Goal: Task Accomplishment & Management: Manage account settings

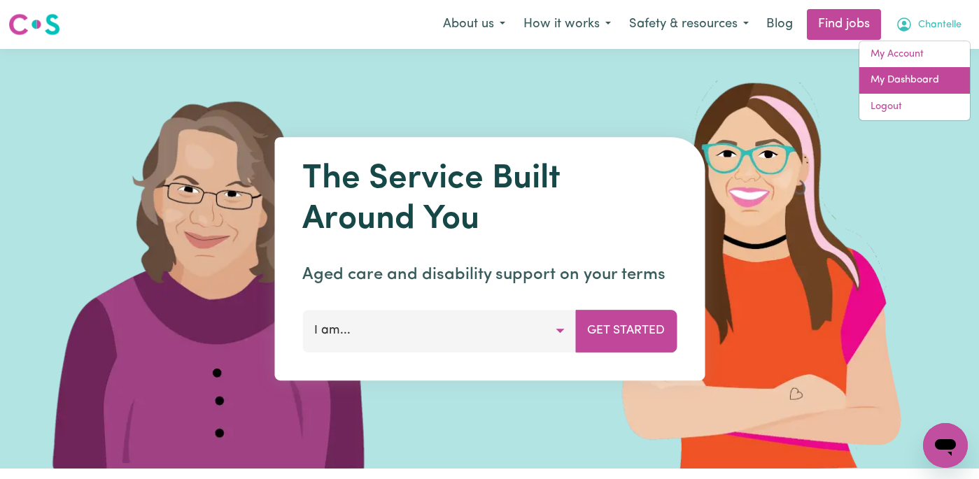
click at [933, 68] on link "My Dashboard" at bounding box center [914, 80] width 111 height 27
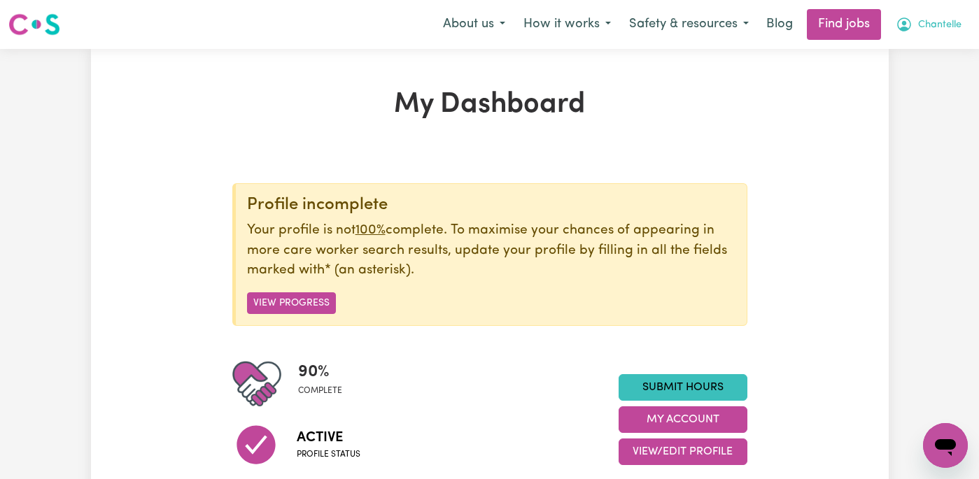
click at [941, 29] on span "Chantelle" at bounding box center [939, 24] width 43 height 15
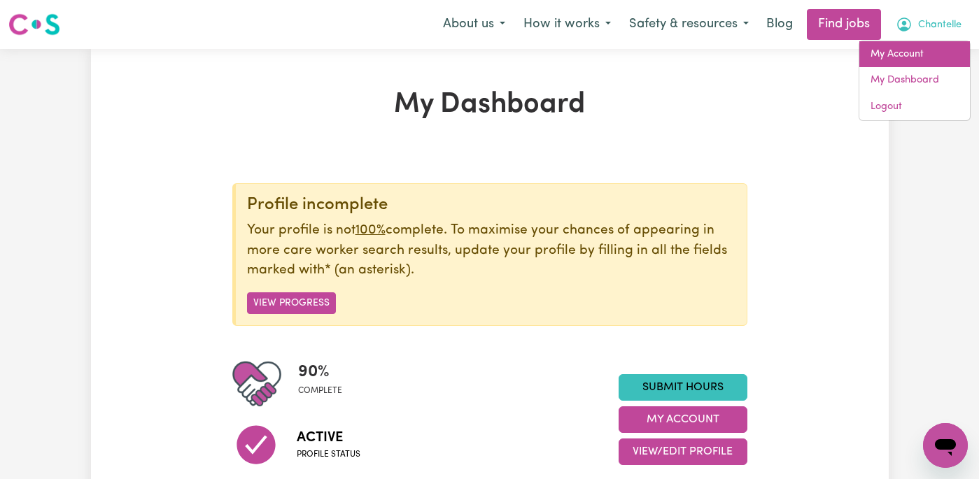
click at [927, 52] on link "My Account" at bounding box center [914, 54] width 111 height 27
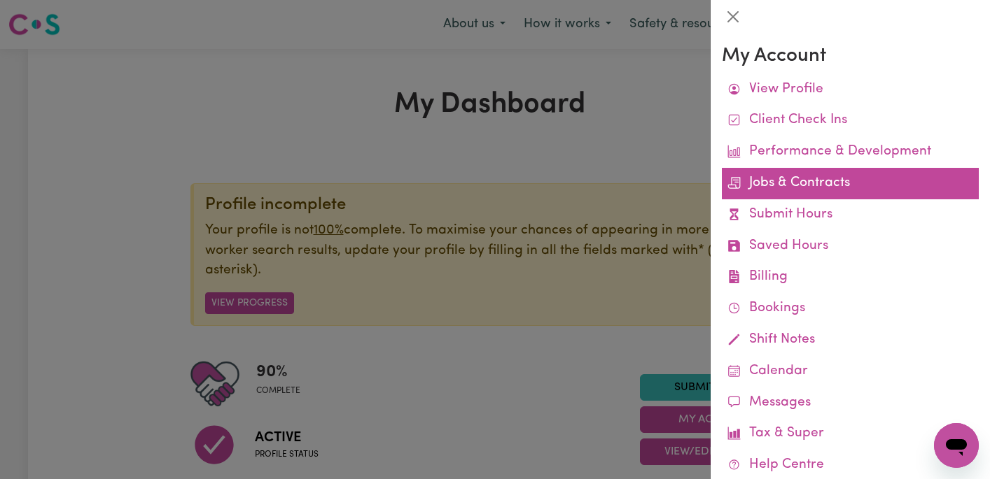
click at [833, 183] on link "Jobs & Contracts" at bounding box center [850, 183] width 257 height 31
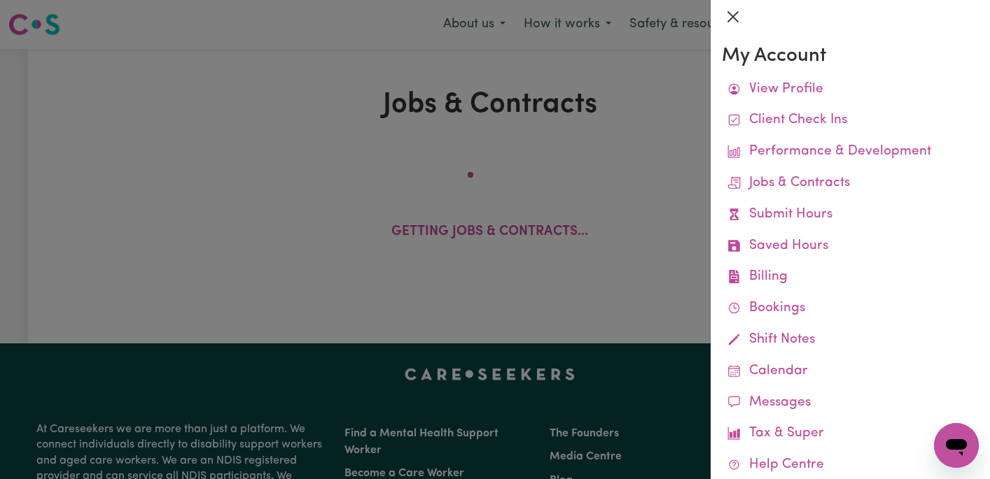
click at [733, 20] on button "Close" at bounding box center [733, 17] width 22 height 22
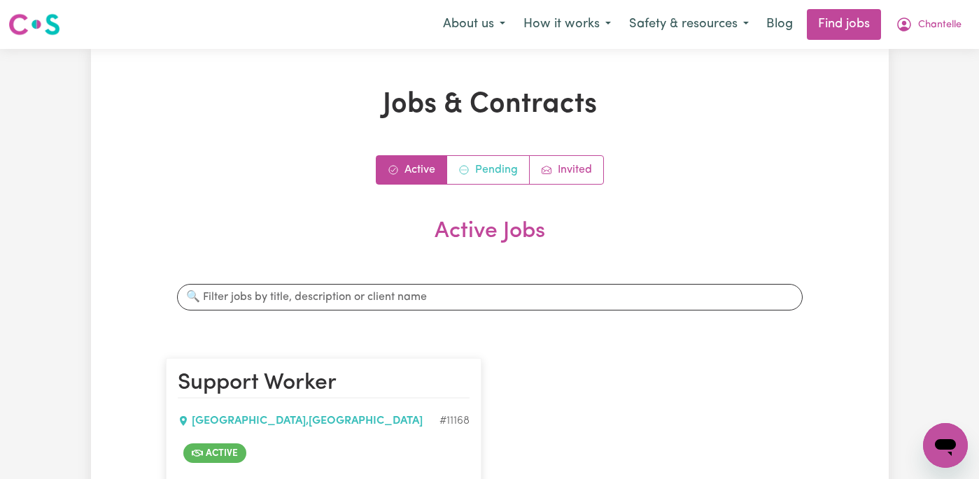
click at [503, 171] on link "Pending" at bounding box center [488, 170] width 83 height 28
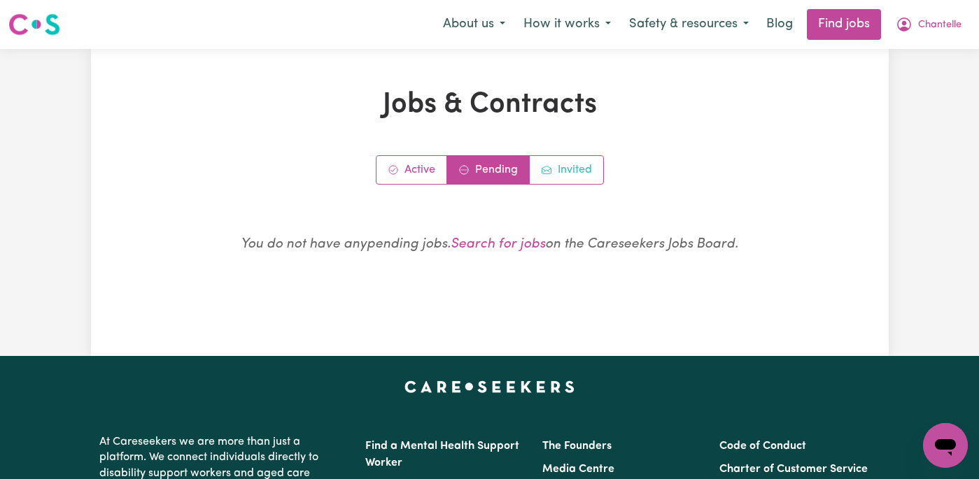
click at [589, 164] on link "Invited" at bounding box center [566, 170] width 73 height 28
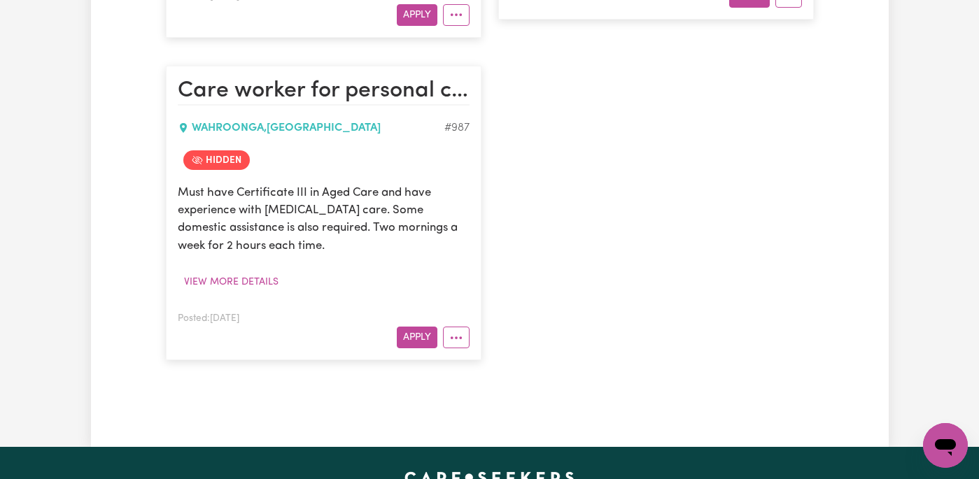
scroll to position [1752, 0]
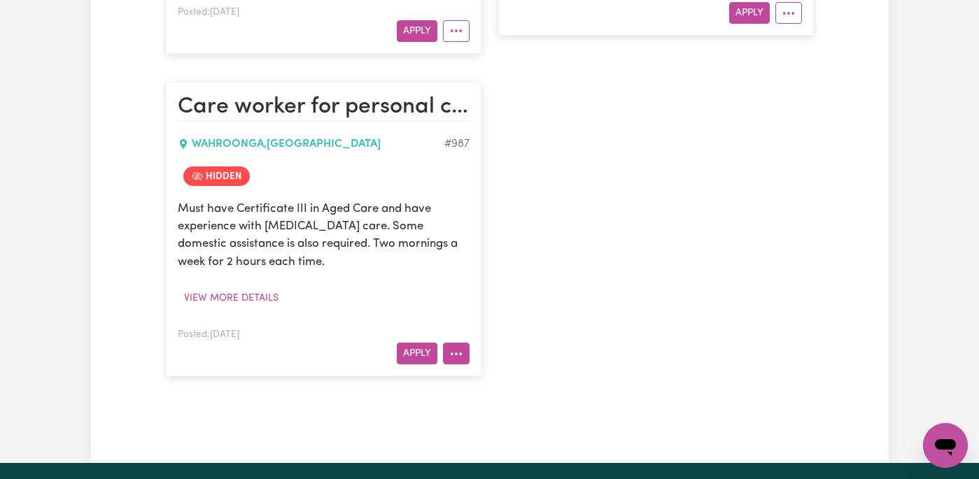
click at [453, 347] on icon "More options" at bounding box center [456, 354] width 14 height 14
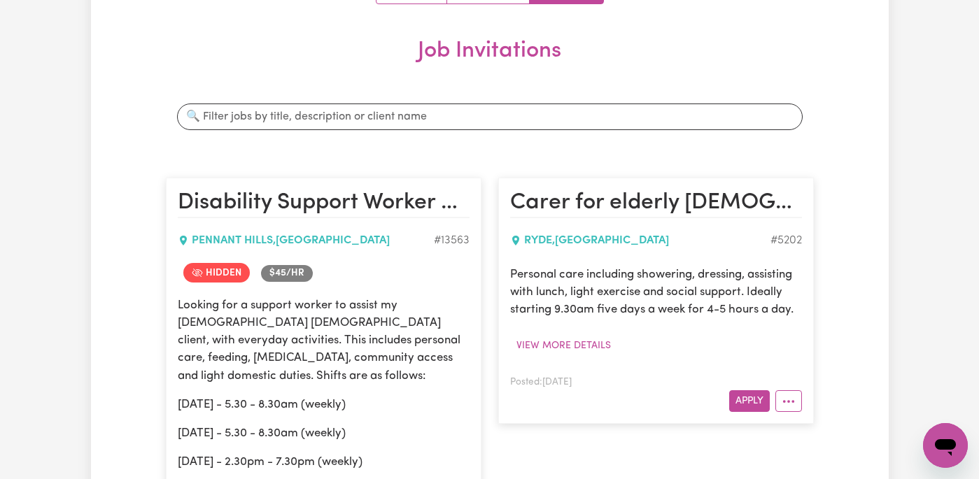
scroll to position [148, 0]
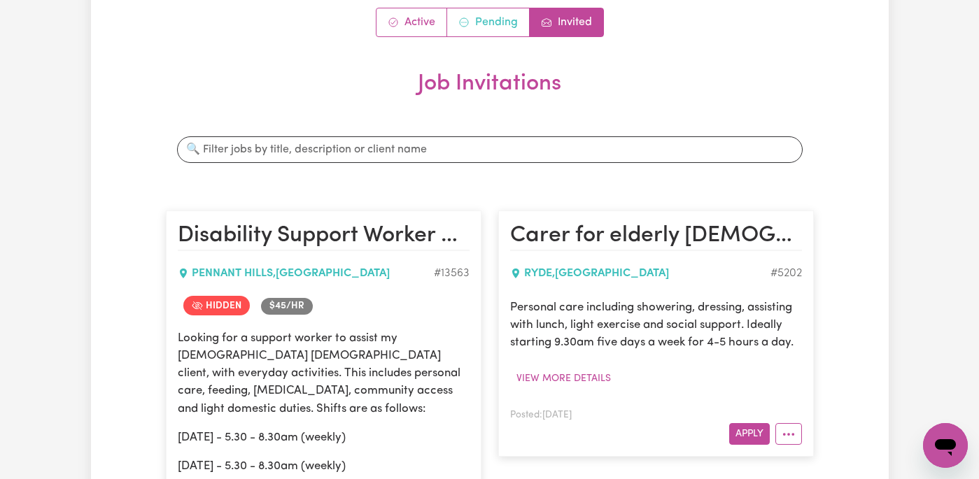
click at [486, 18] on link "Pending" at bounding box center [488, 22] width 83 height 28
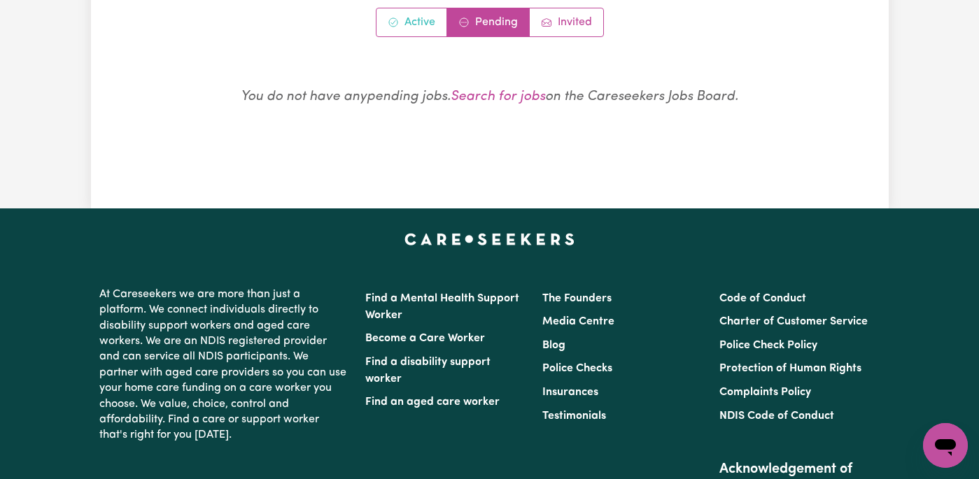
click at [412, 26] on link "Active" at bounding box center [412, 22] width 71 height 28
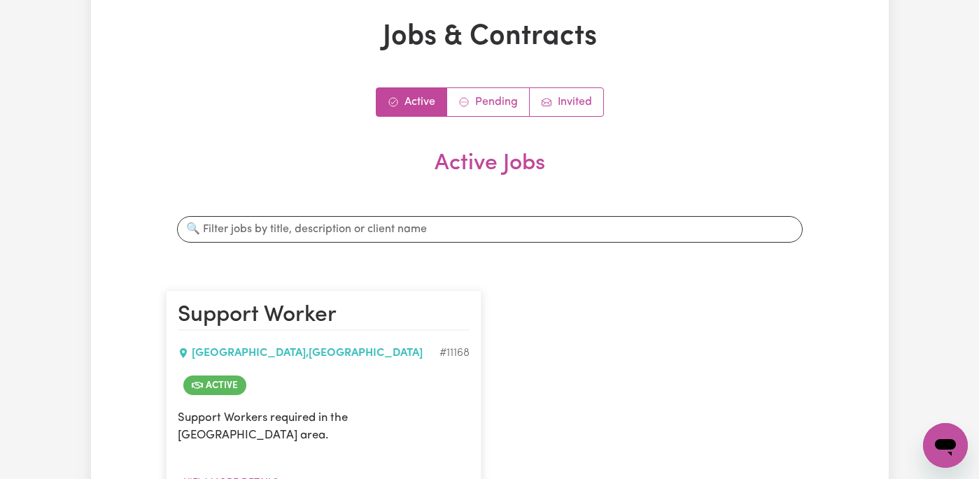
scroll to position [57, 0]
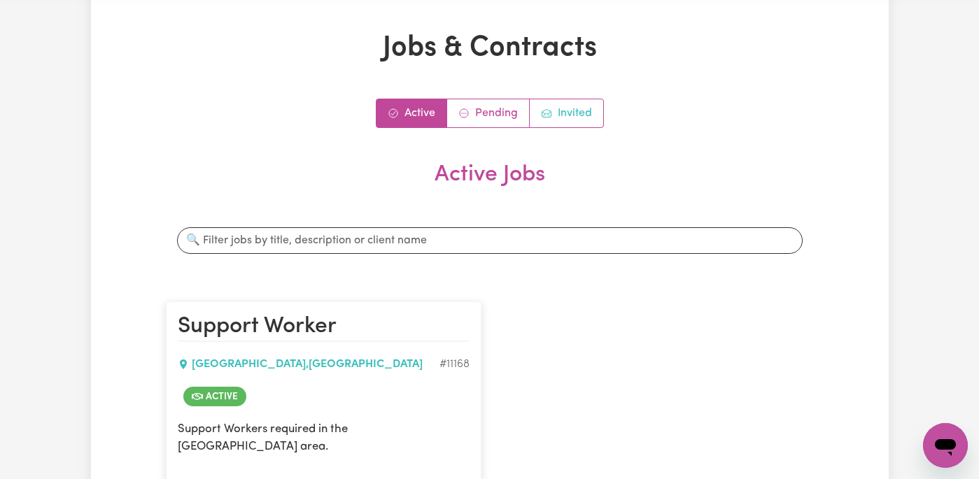
click at [574, 115] on link "Invited" at bounding box center [566, 113] width 73 height 28
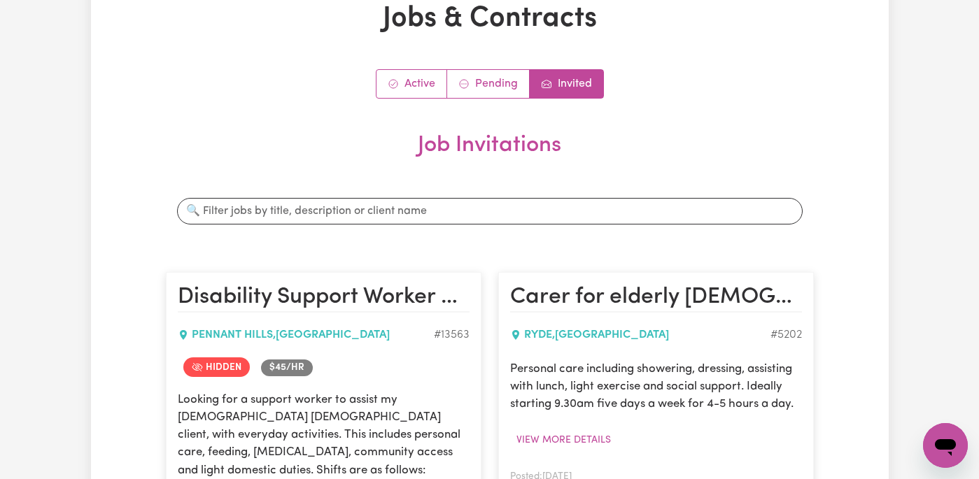
scroll to position [0, 0]
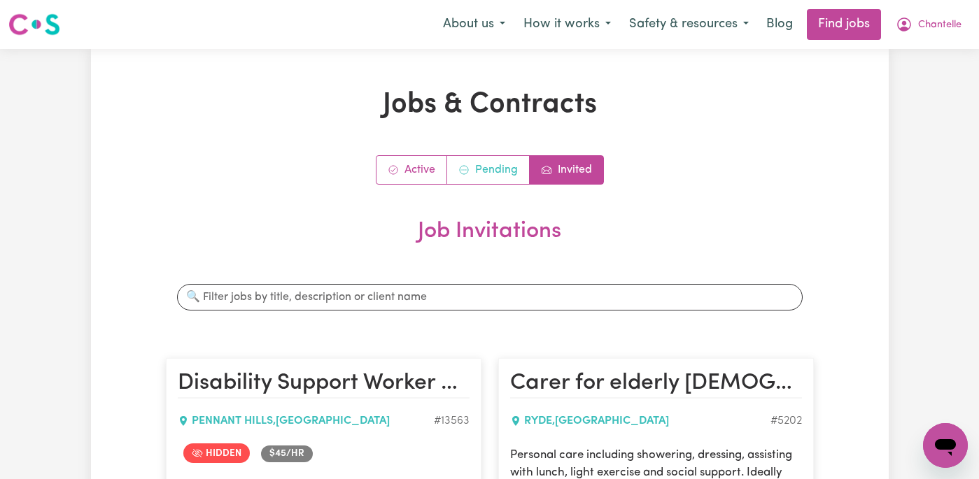
click at [498, 168] on link "Pending" at bounding box center [488, 170] width 83 height 28
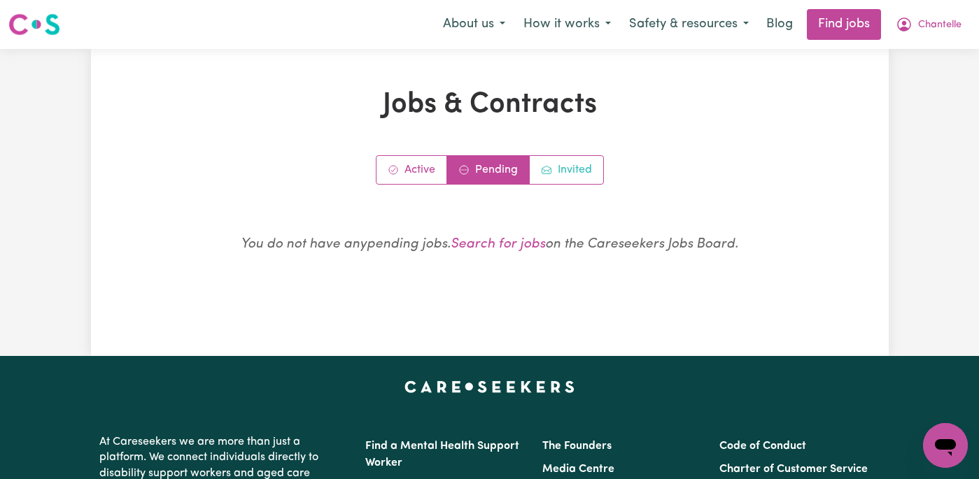
click at [568, 172] on link "Invited" at bounding box center [566, 170] width 73 height 28
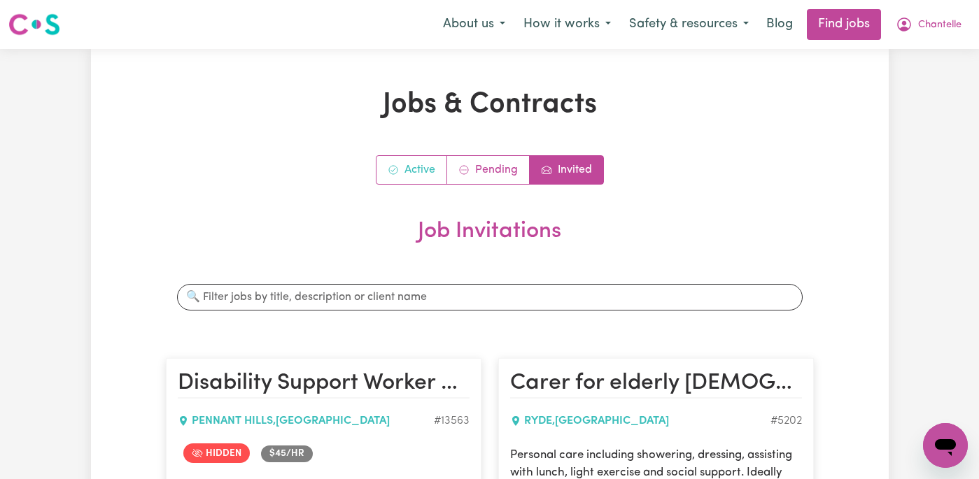
click at [411, 171] on link "Active" at bounding box center [412, 170] width 71 height 28
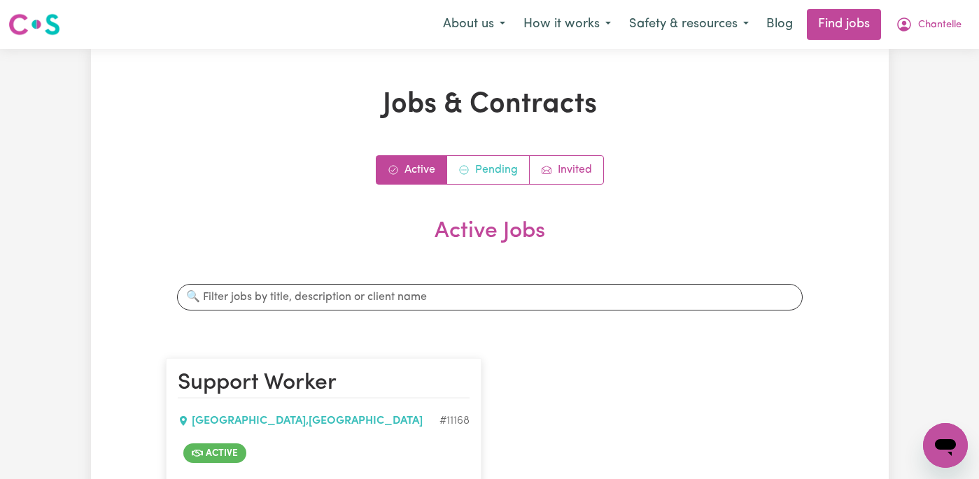
click at [463, 167] on icon "Contracts pending review" at bounding box center [463, 169] width 11 height 11
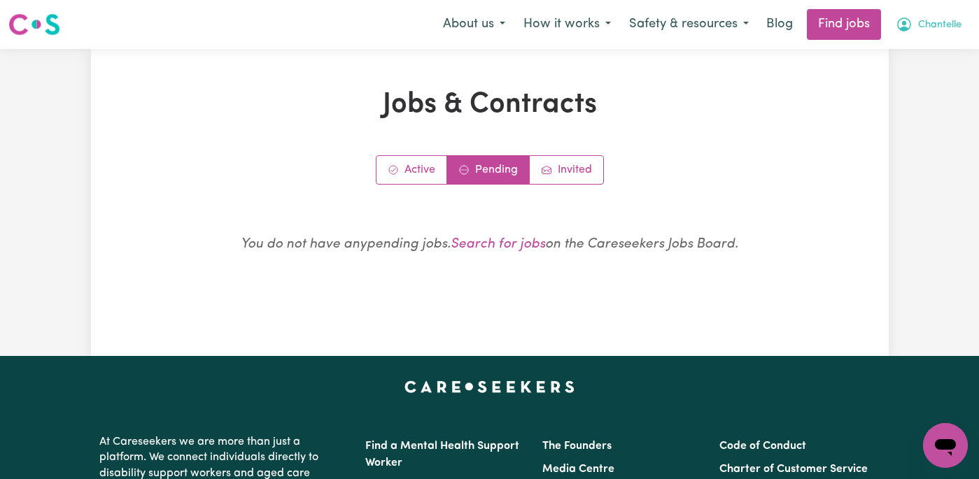
click at [932, 13] on button "Chantelle" at bounding box center [929, 24] width 84 height 29
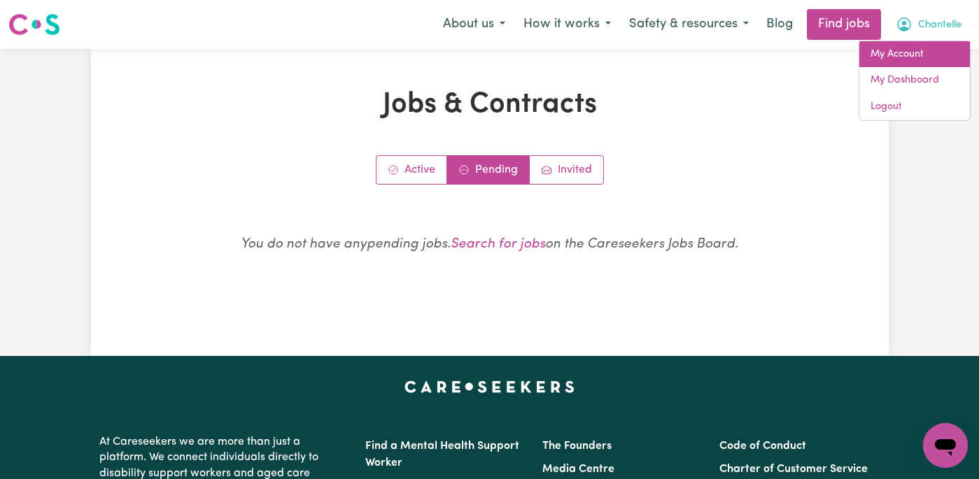
click at [955, 59] on link "My Account" at bounding box center [914, 54] width 111 height 27
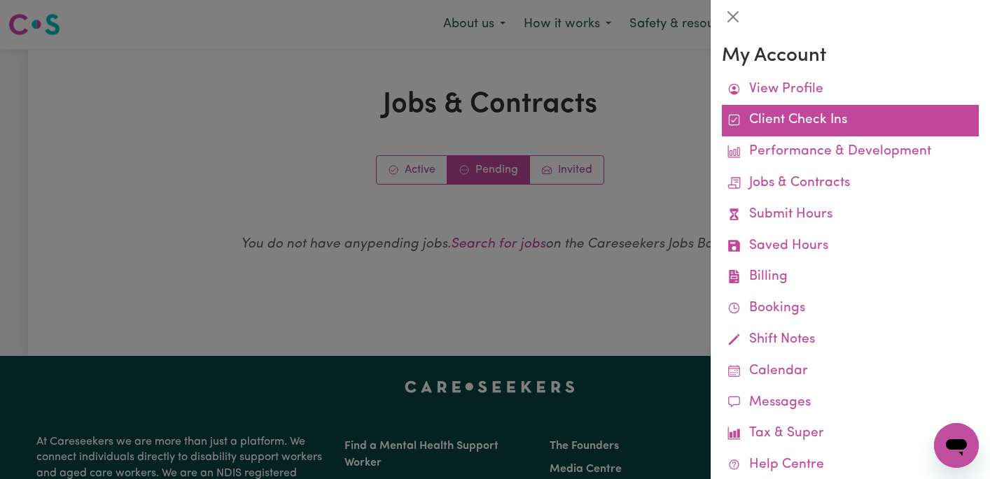
click at [845, 120] on link "Client Check Ins" at bounding box center [850, 120] width 257 height 31
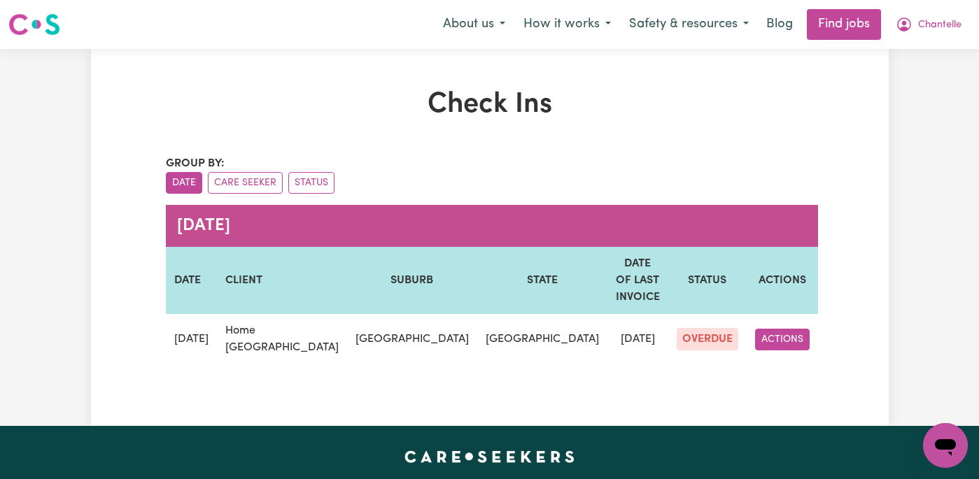
click at [782, 333] on button "ACTIONS" at bounding box center [782, 340] width 55 height 22
click at [789, 358] on link "EDIT" at bounding box center [811, 372] width 111 height 28
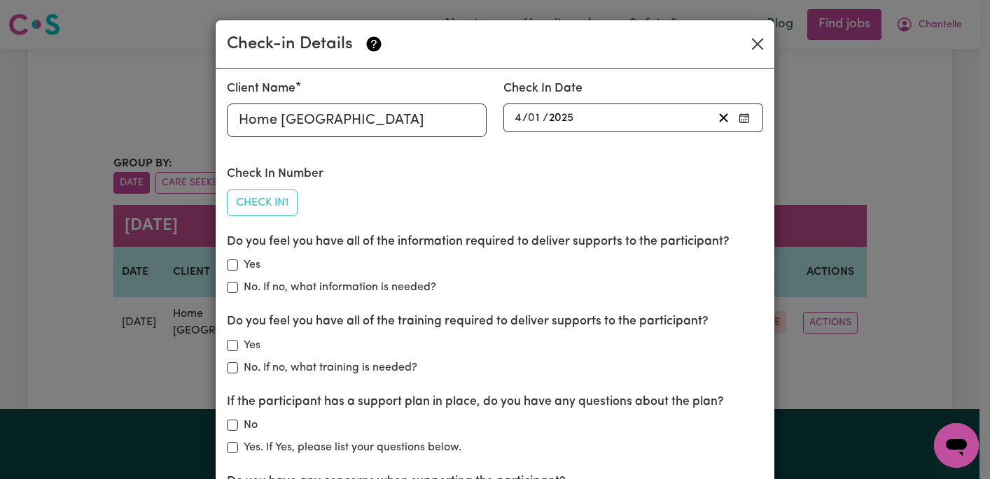
click at [757, 39] on button "Close" at bounding box center [757, 44] width 22 height 22
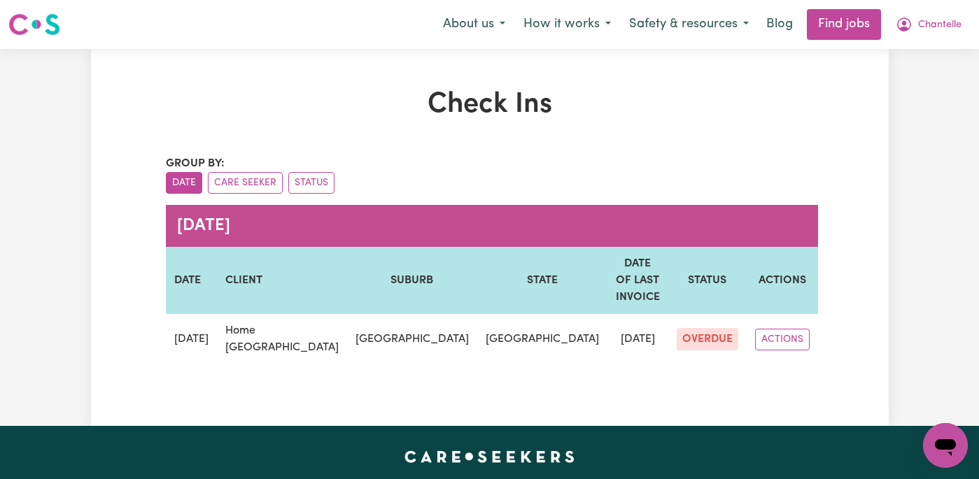
click at [41, 24] on img at bounding box center [34, 24] width 52 height 25
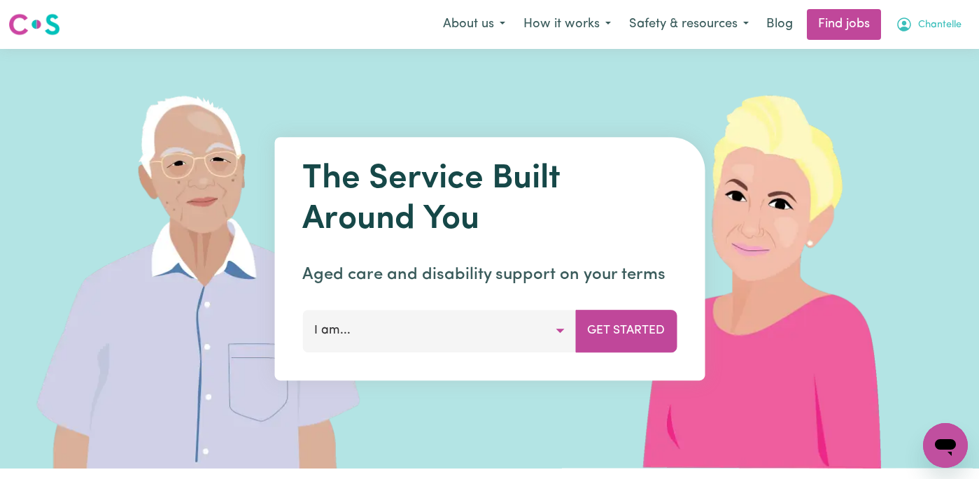
click at [938, 18] on span "Chantelle" at bounding box center [939, 24] width 43 height 15
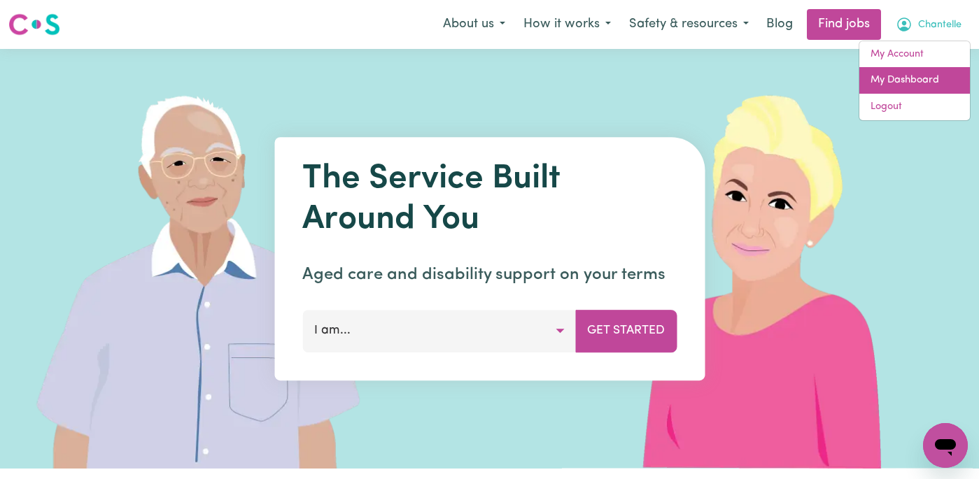
click at [923, 77] on link "My Dashboard" at bounding box center [914, 80] width 111 height 27
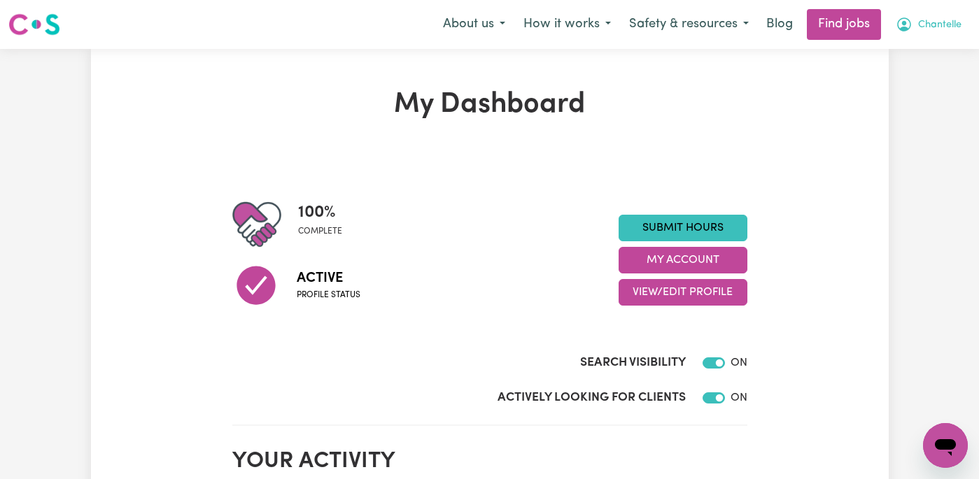
click at [925, 32] on span "Chantelle" at bounding box center [939, 24] width 43 height 15
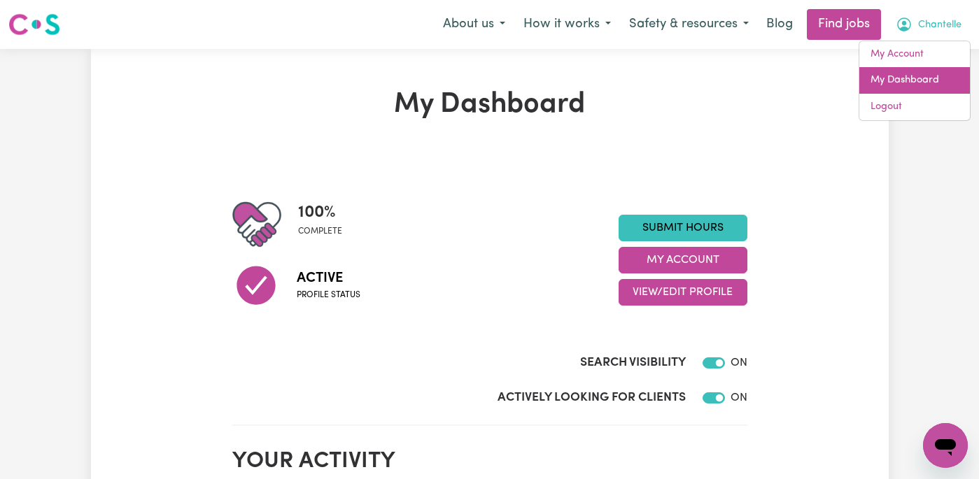
click at [905, 78] on link "My Dashboard" at bounding box center [914, 80] width 111 height 27
click at [897, 80] on link "My Dashboard" at bounding box center [914, 80] width 111 height 27
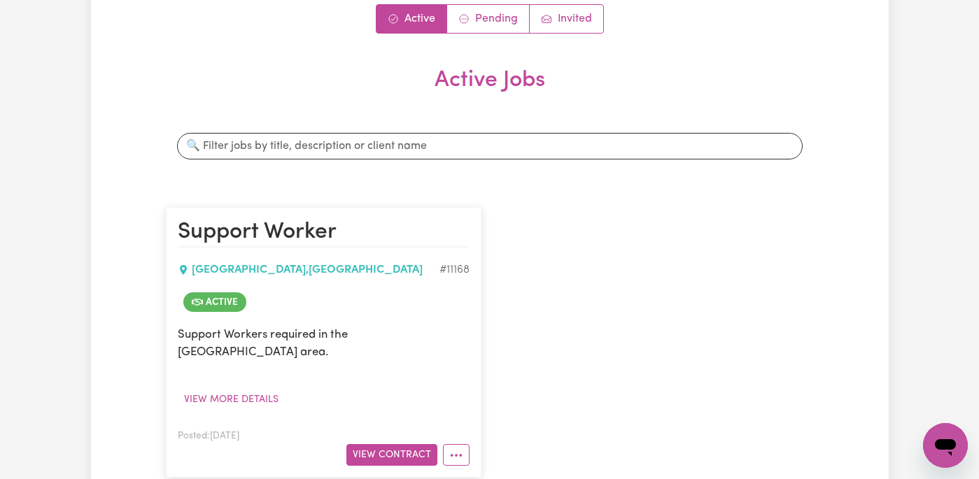
scroll to position [148, 0]
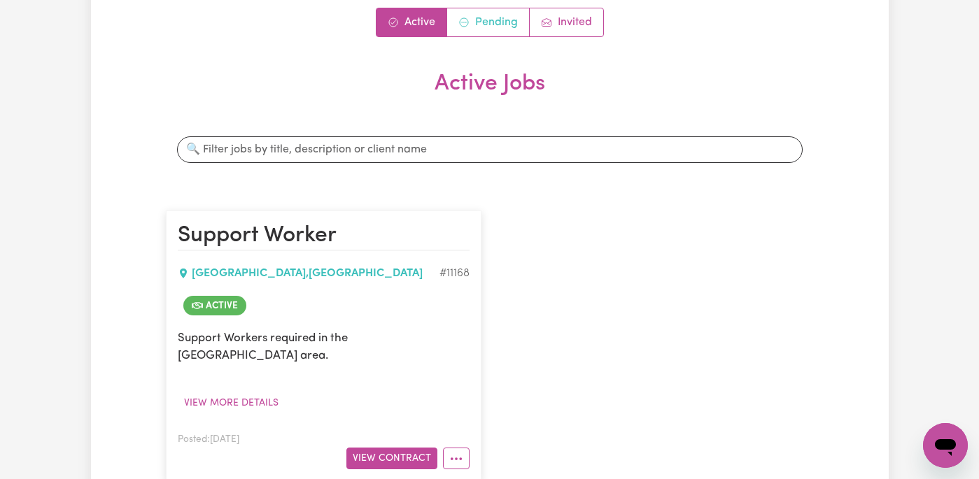
click at [509, 21] on link "Pending" at bounding box center [488, 22] width 83 height 28
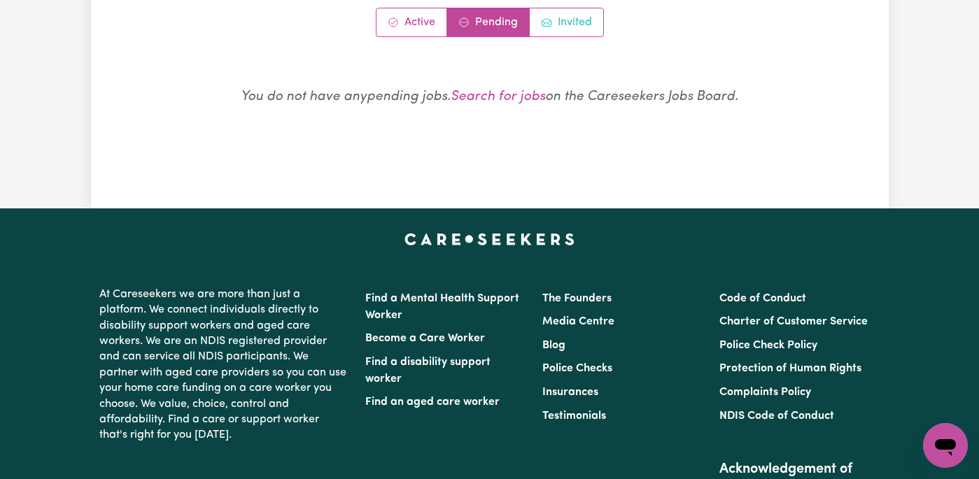
click at [564, 15] on link "Invited" at bounding box center [566, 22] width 73 height 28
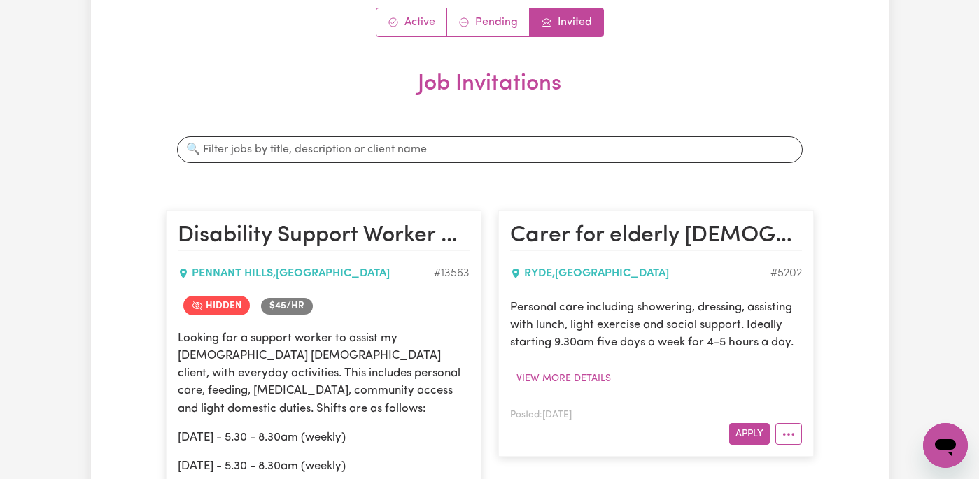
click at [733, 315] on p "Personal care including showering, dressing, assisting with lunch, light exerci…" at bounding box center [656, 325] width 292 height 53
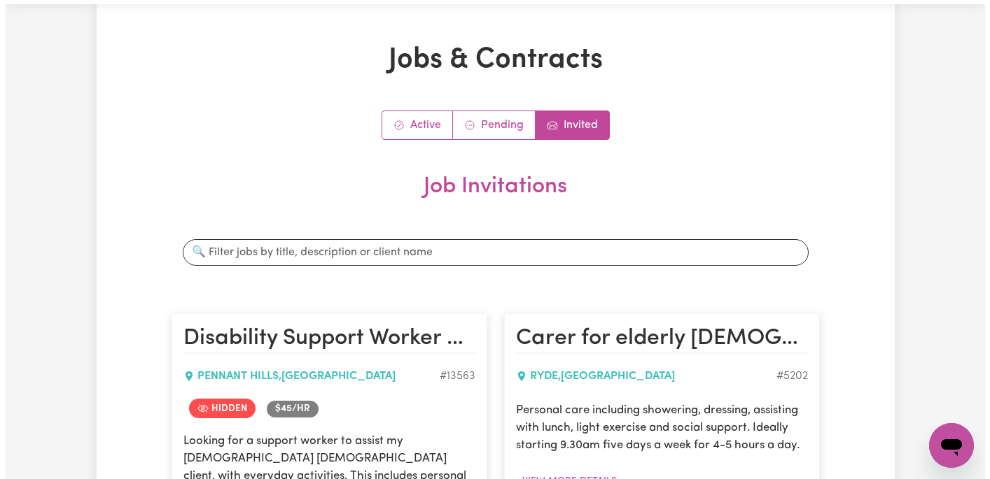
scroll to position [0, 0]
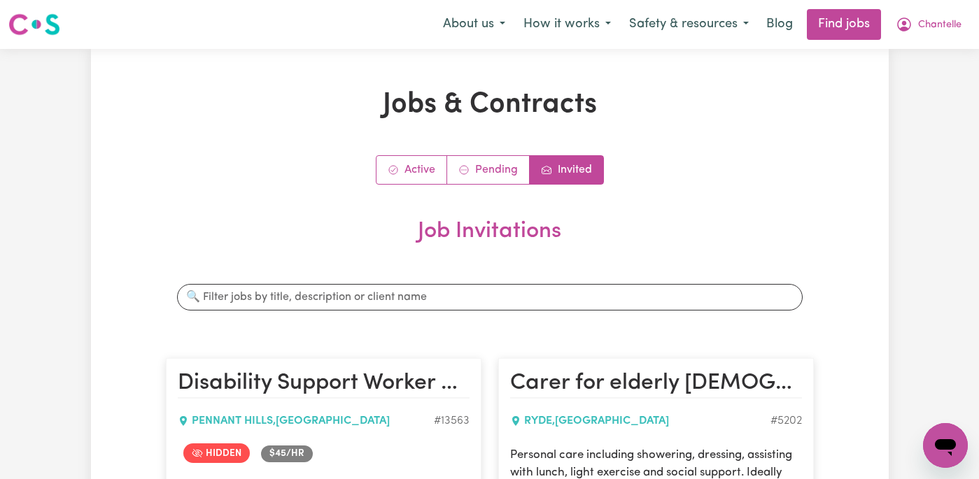
click at [36, 31] on img at bounding box center [34, 24] width 52 height 25
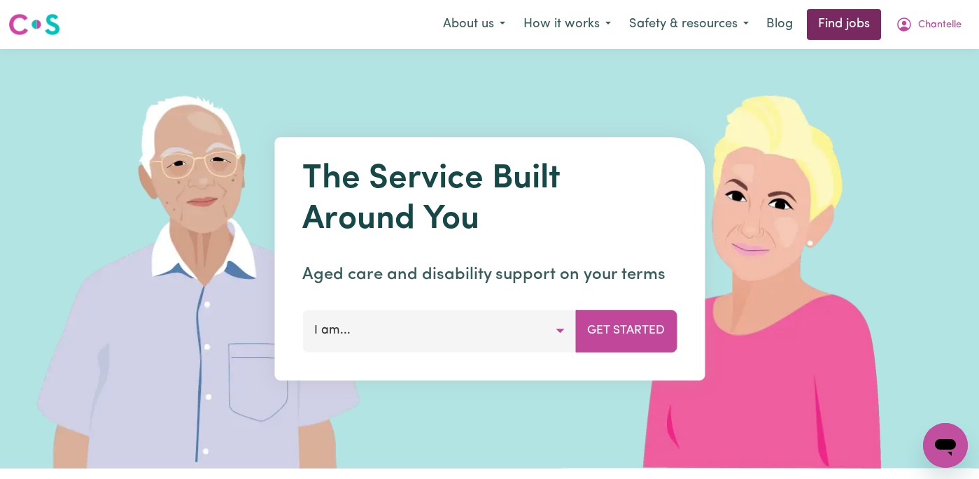
click at [824, 11] on link "Find jobs" at bounding box center [844, 24] width 74 height 31
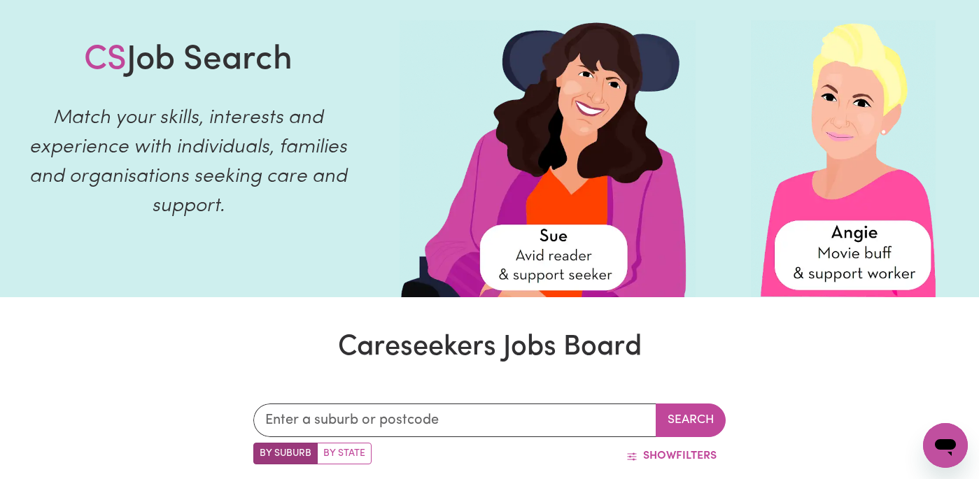
scroll to position [77, 0]
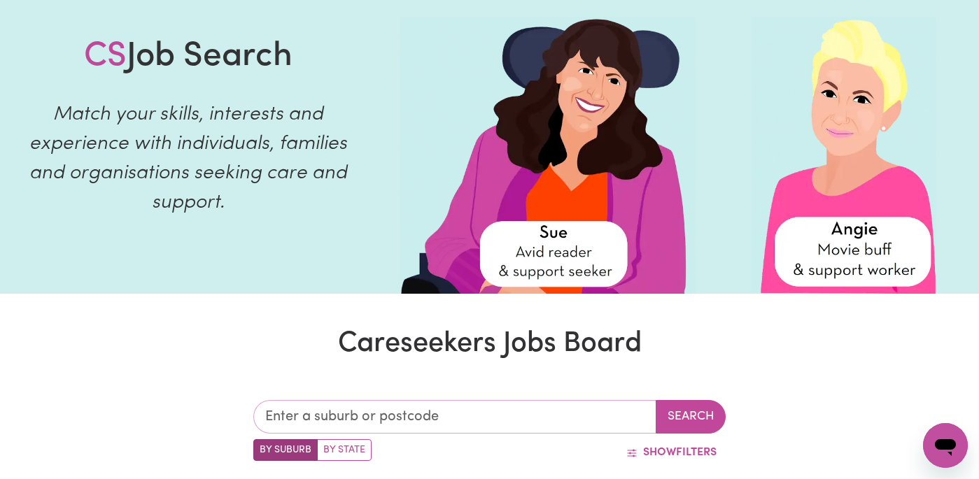
click at [437, 403] on input "text" at bounding box center [455, 417] width 404 height 34
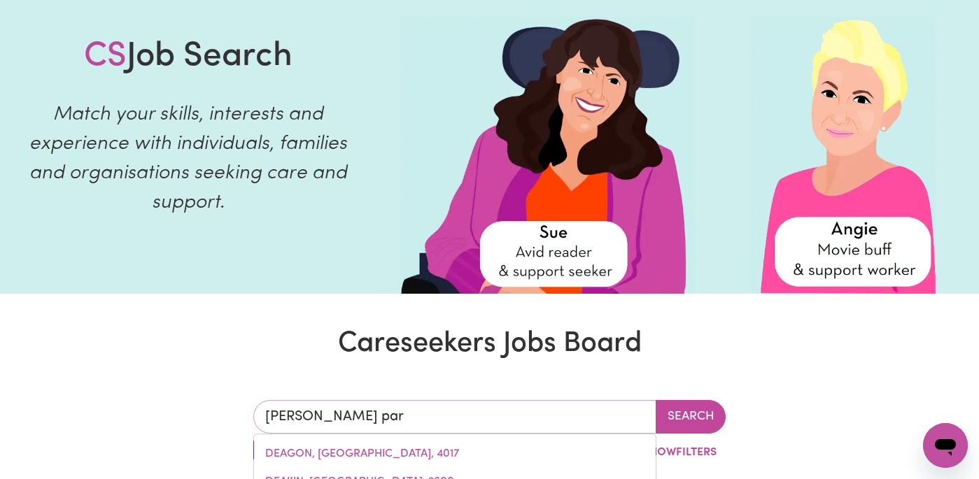
type input "[PERSON_NAME]"
type input "[PERSON_NAME], [GEOGRAPHIC_DATA], 2761"
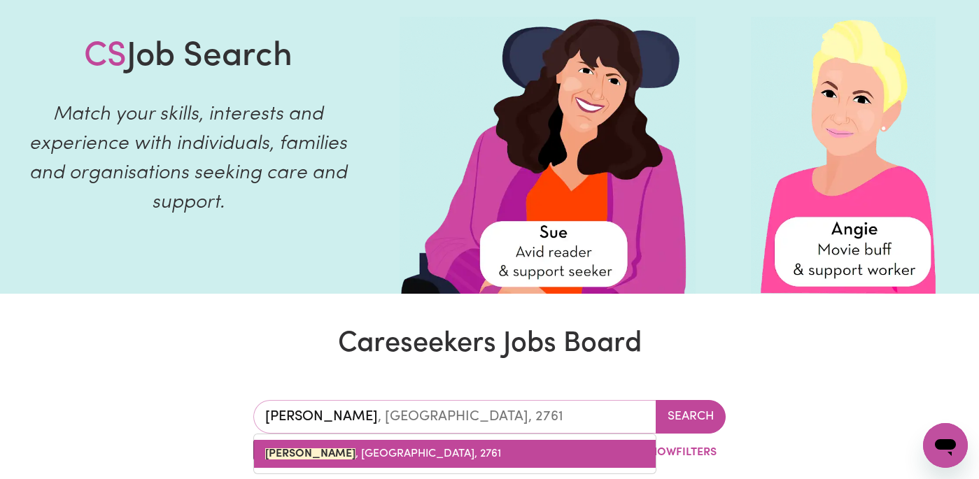
click at [400, 451] on span "[PERSON_NAME] , [GEOGRAPHIC_DATA], 2761" at bounding box center [383, 454] width 236 height 11
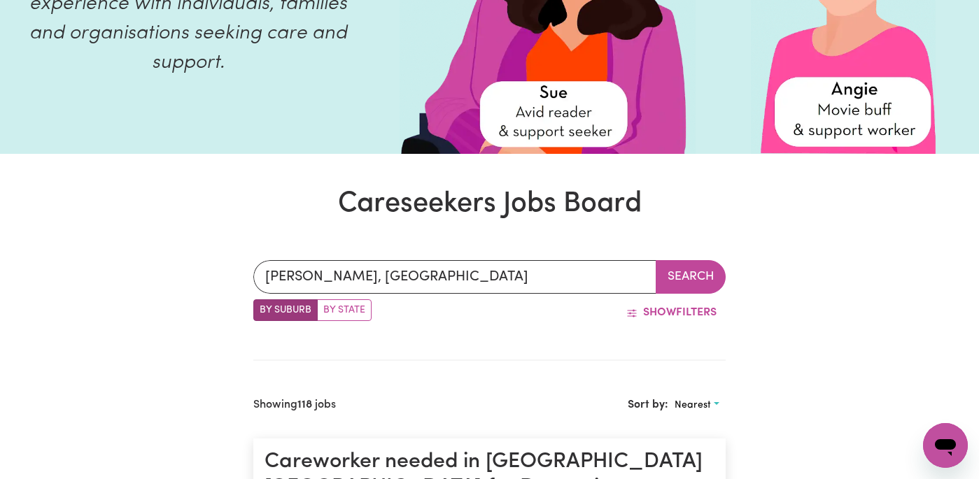
scroll to position [321, 0]
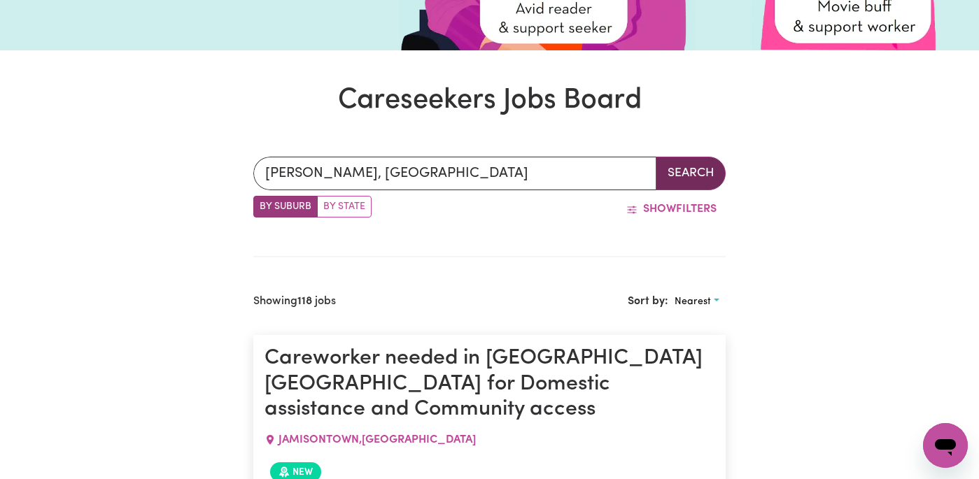
click at [684, 186] on button "Search" at bounding box center [691, 174] width 70 height 34
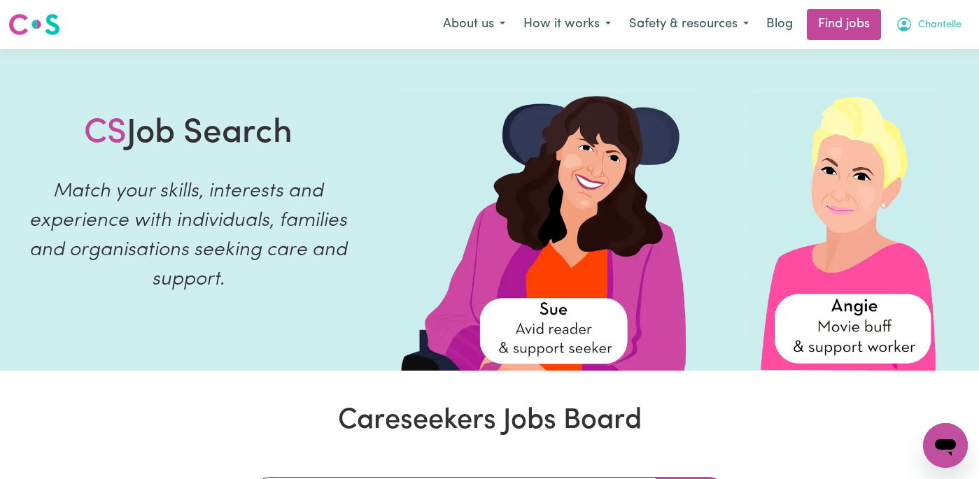
click at [943, 20] on span "Chantelle" at bounding box center [939, 24] width 43 height 15
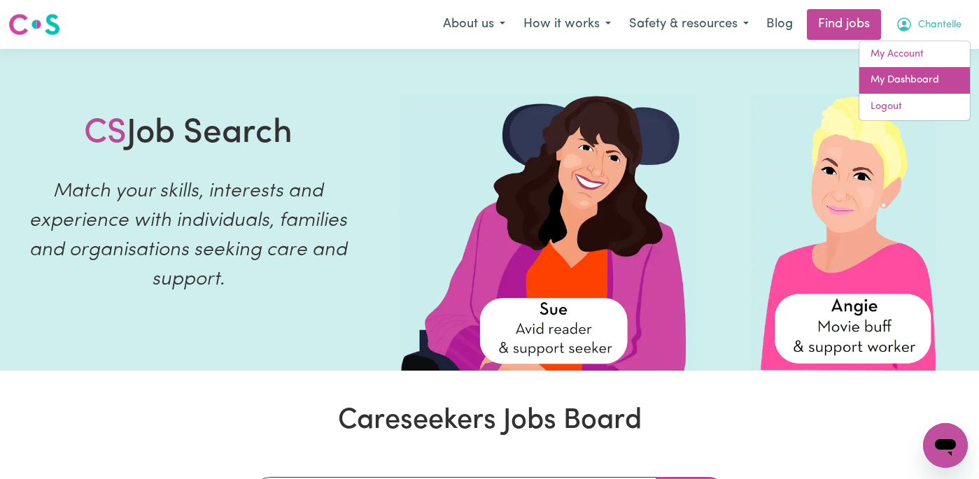
click at [929, 70] on link "My Dashboard" at bounding box center [914, 80] width 111 height 27
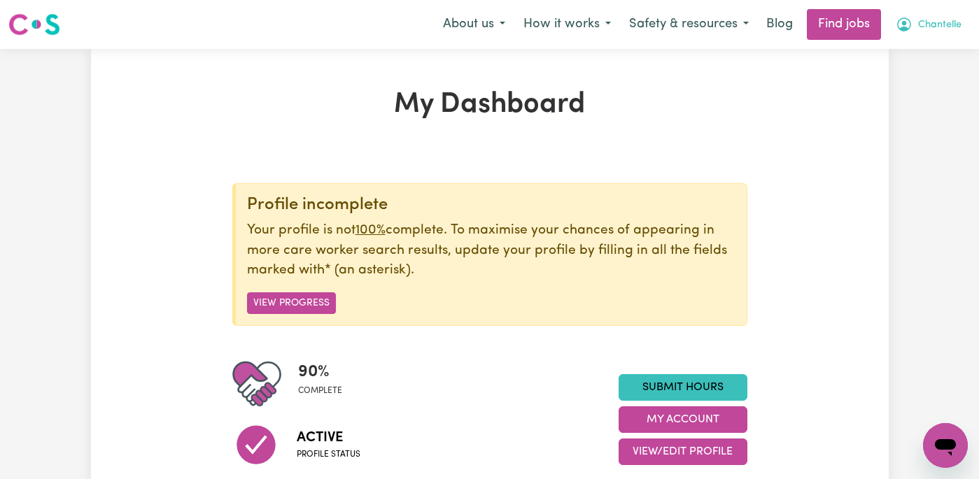
click at [936, 24] on span "Chantelle" at bounding box center [939, 24] width 43 height 15
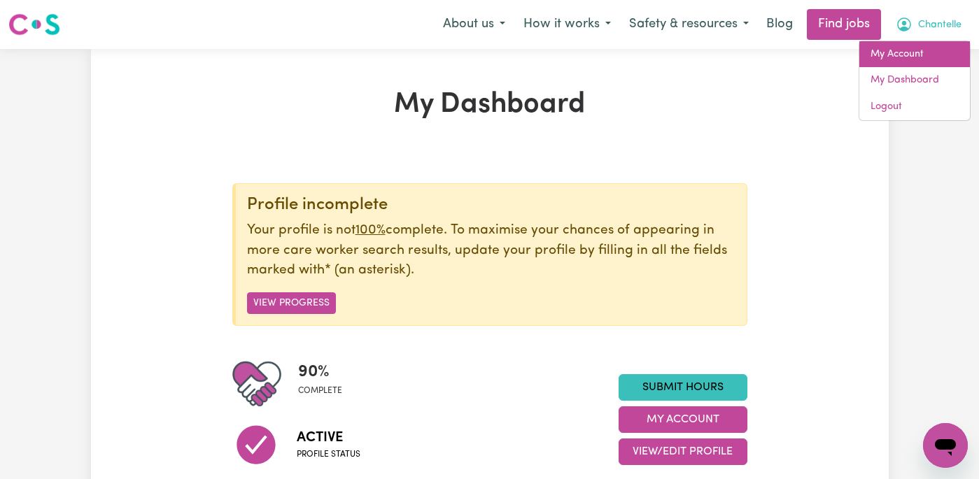
click at [918, 50] on link "My Account" at bounding box center [914, 54] width 111 height 27
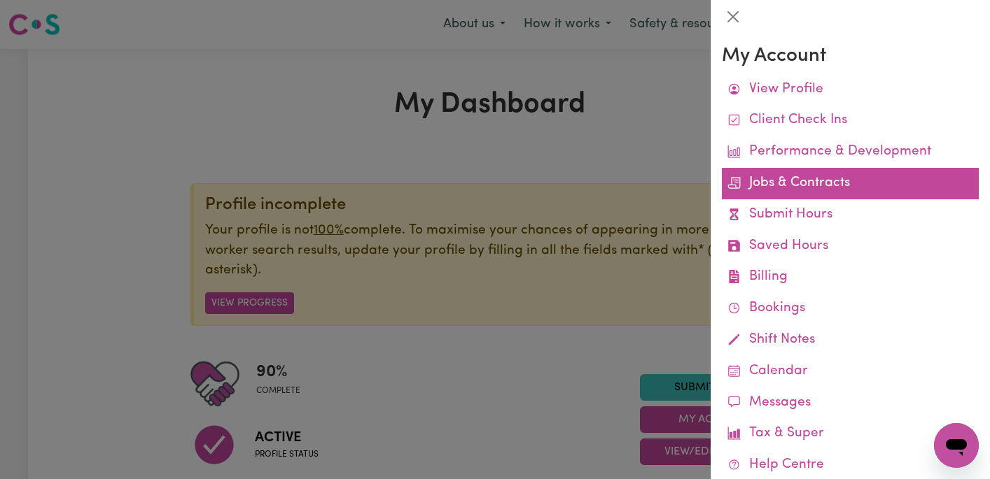
click at [845, 183] on link "Jobs & Contracts" at bounding box center [850, 183] width 257 height 31
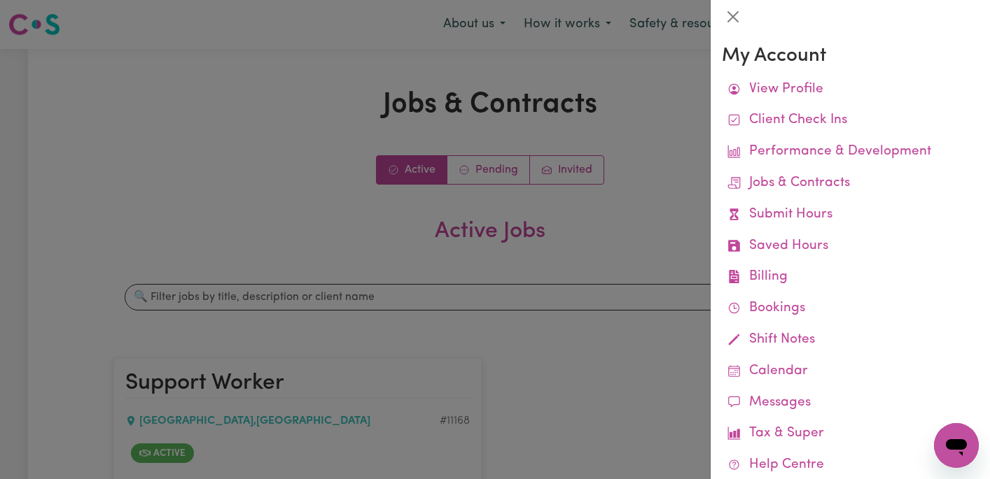
click at [640, 213] on div at bounding box center [495, 239] width 990 height 479
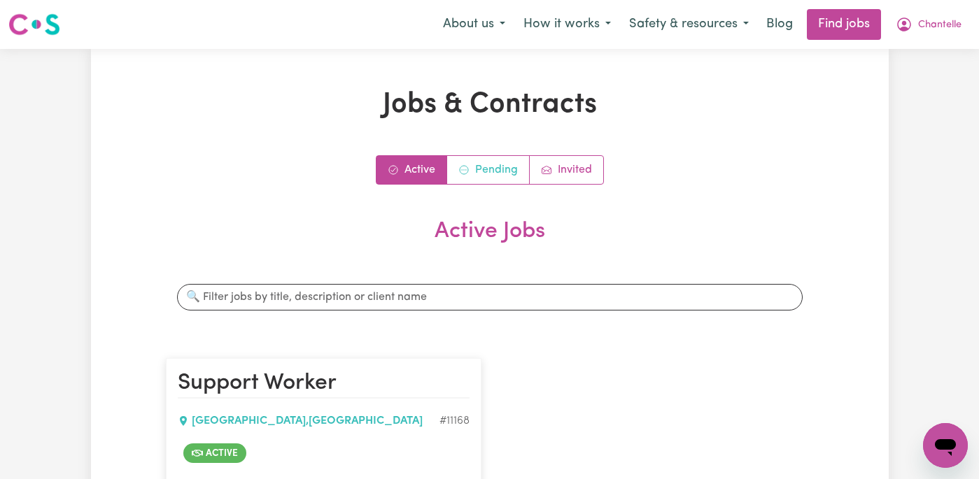
click at [476, 178] on link "Pending" at bounding box center [488, 170] width 83 height 28
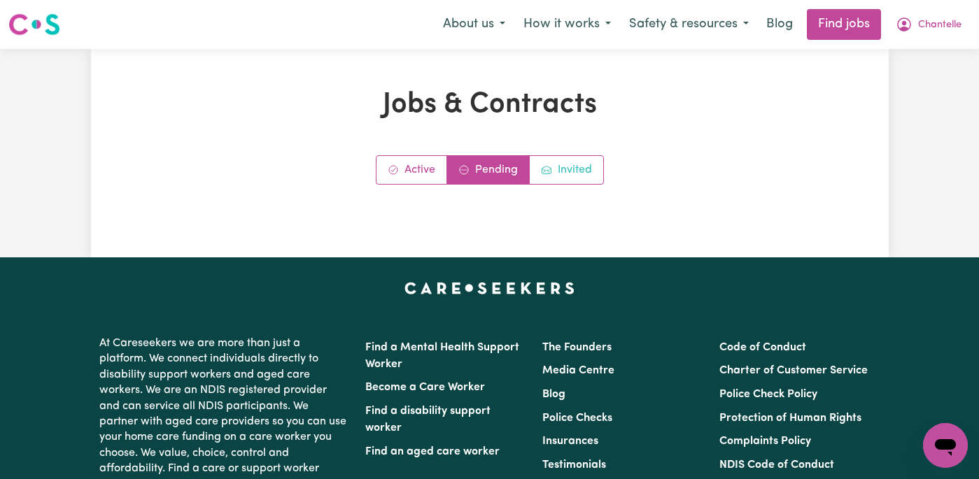
click at [544, 165] on icon "Job invitations" at bounding box center [546, 169] width 11 height 11
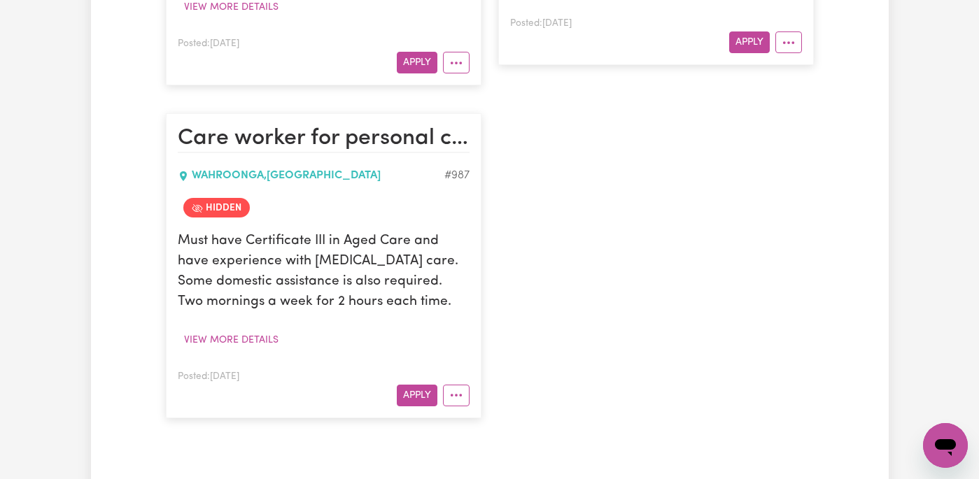
scroll to position [1875, 0]
